Goal: Information Seeking & Learning: Learn about a topic

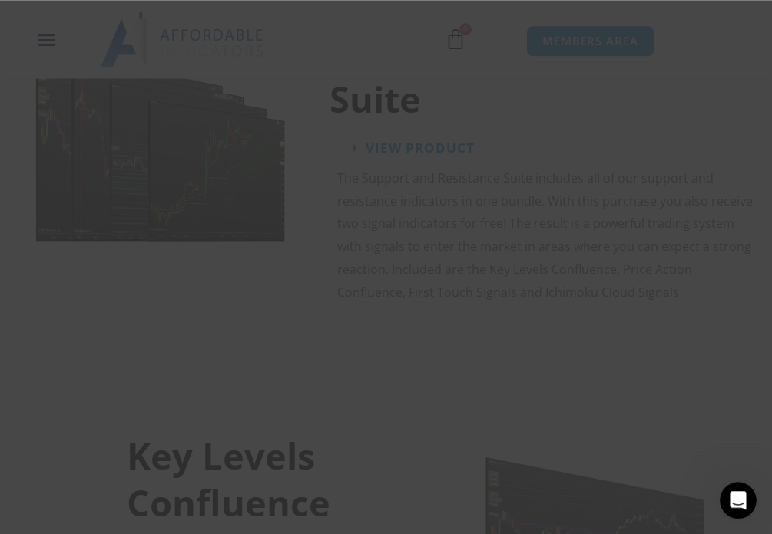
scroll to position [1601, 0]
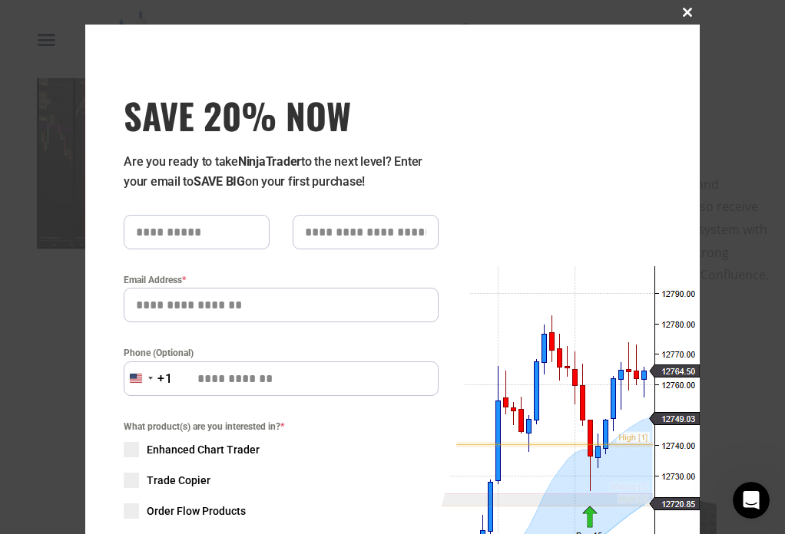
click at [675, 12] on span "SAVE 20% NOW popup" at bounding box center [687, 12] width 25 height 9
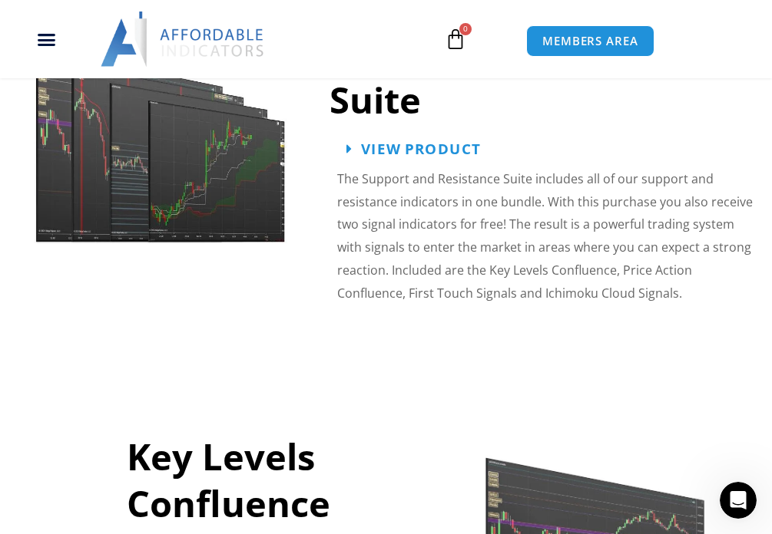
click at [398, 156] on span "View Product" at bounding box center [421, 148] width 120 height 15
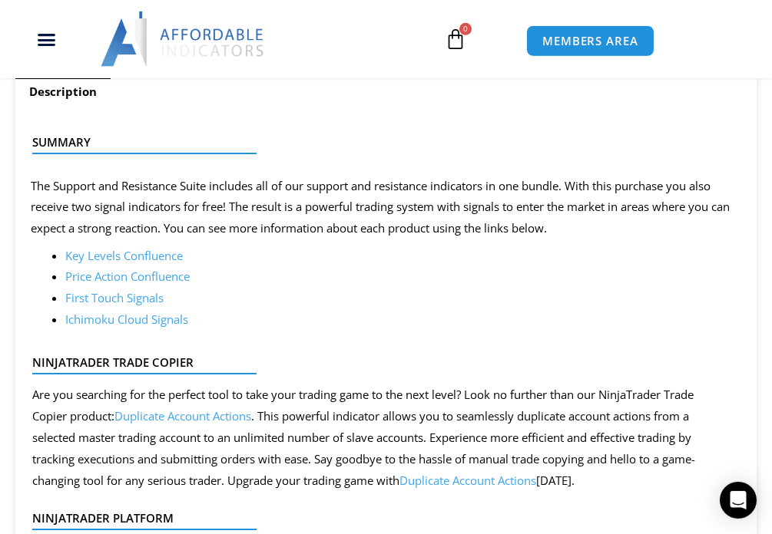
drag, startPoint x: 781, startPoint y: 61, endPoint x: 789, endPoint y: 199, distance: 138.4
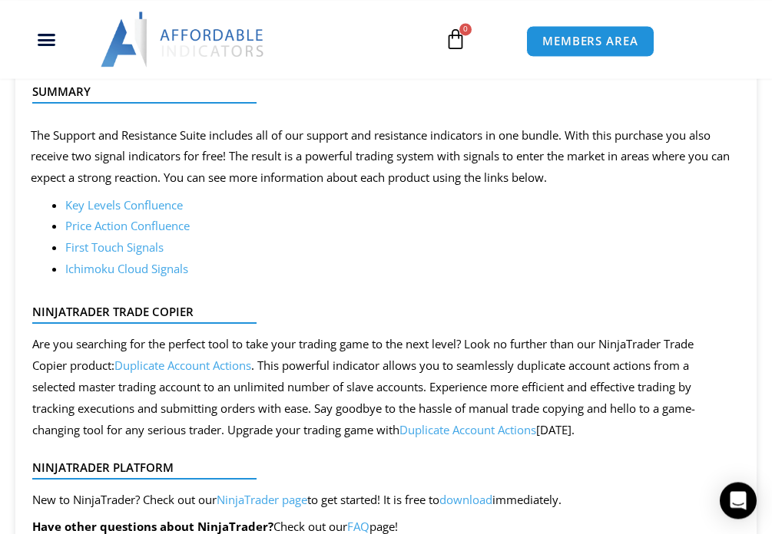
click at [101, 213] on link "Key Levels Confluence" at bounding box center [123, 204] width 117 height 15
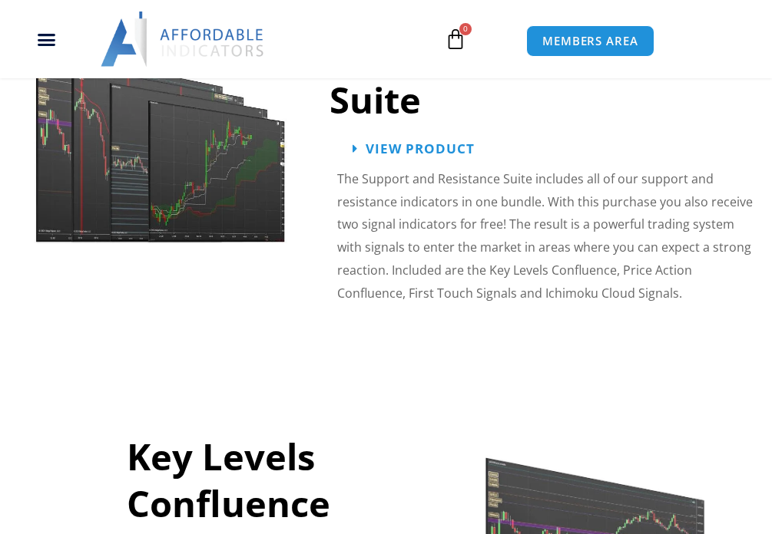
scroll to position [1601, 0]
